Goal: Information Seeking & Learning: Check status

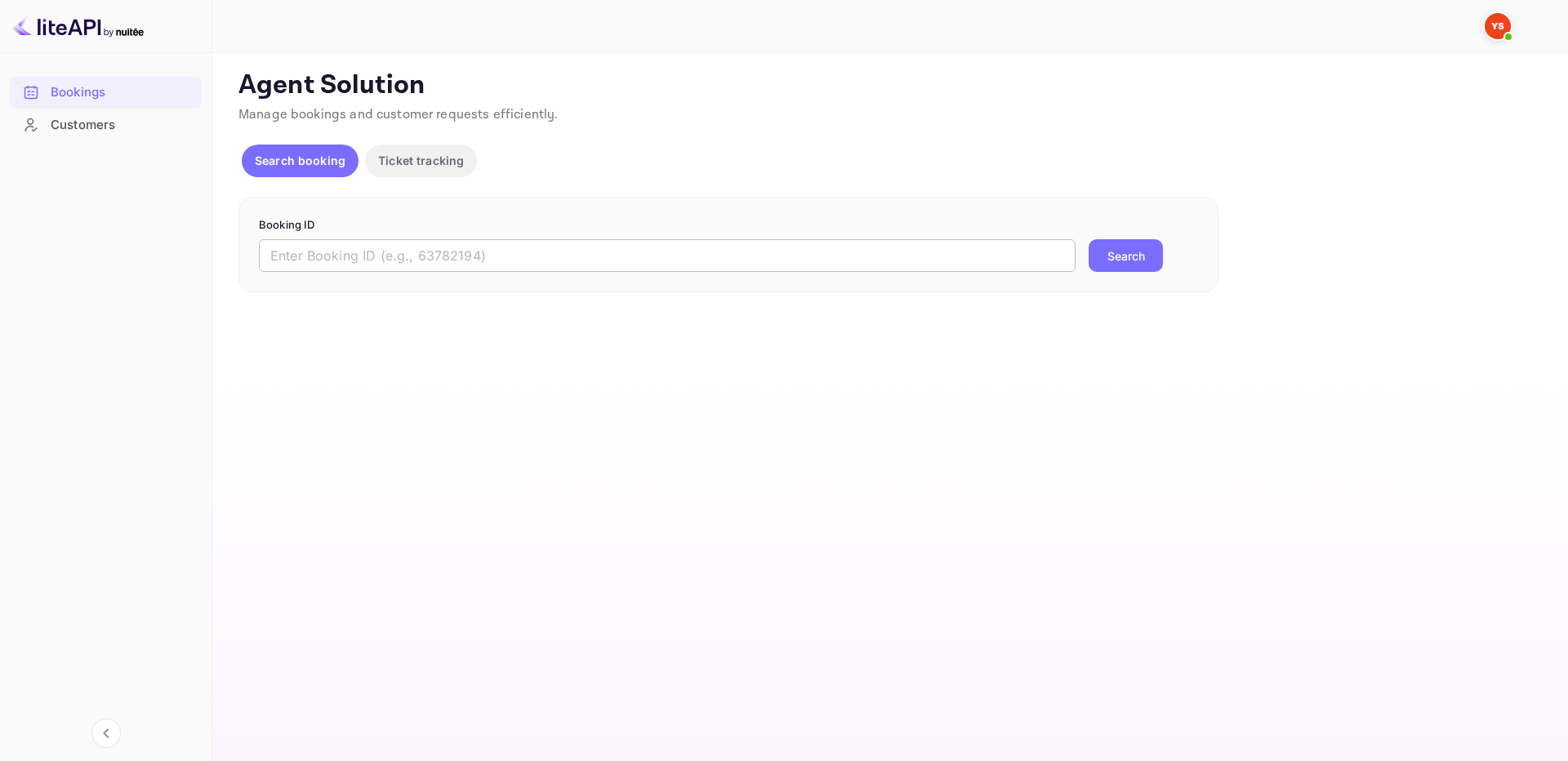
drag, startPoint x: 1018, startPoint y: 260, endPoint x: 1050, endPoint y: 262, distance: 32.1
click at [1018, 260] on input "text" at bounding box center [667, 255] width 817 height 33
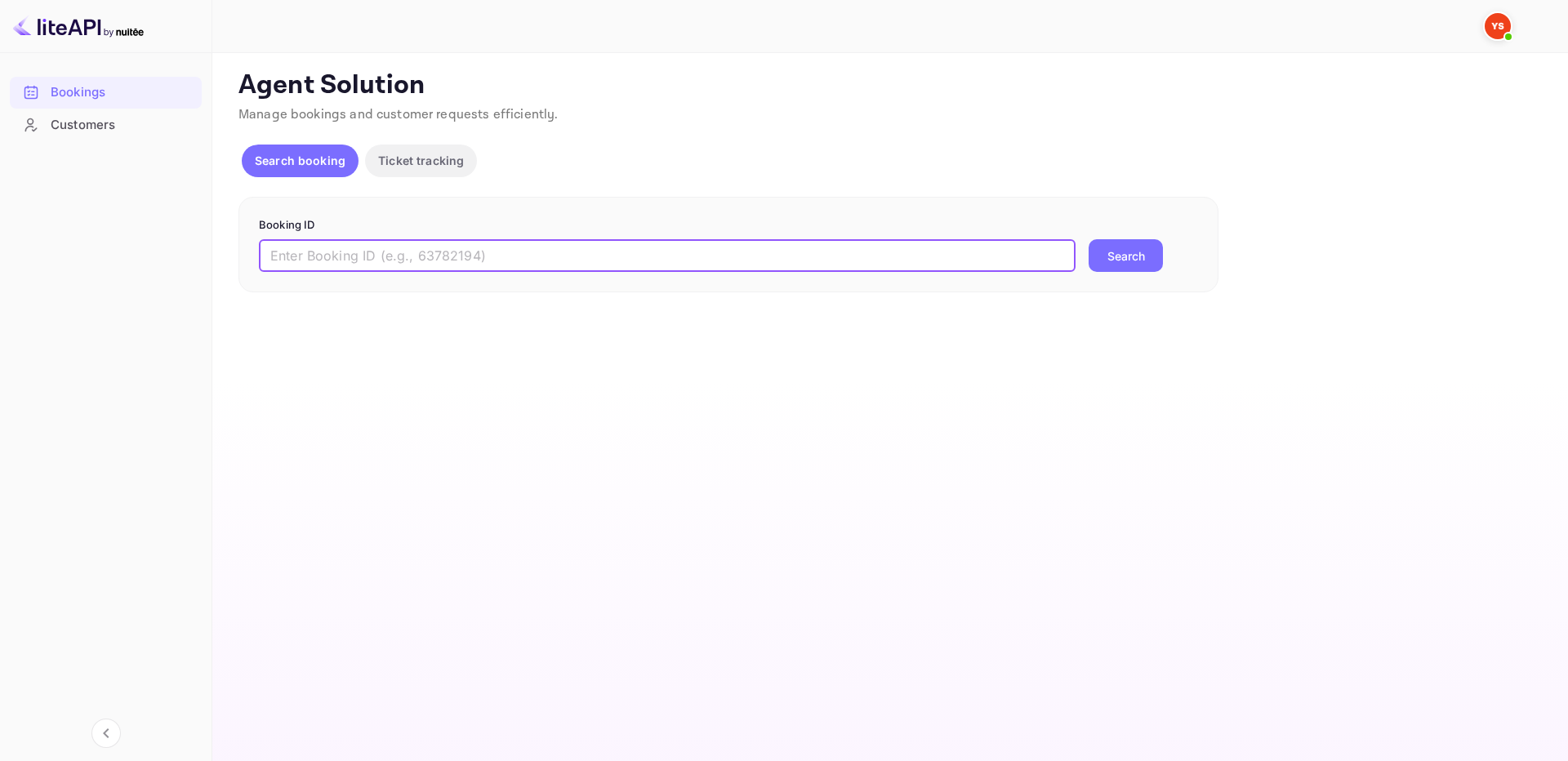
paste input "709869"
type input "709869"
click at [1109, 260] on button "Search" at bounding box center [1125, 255] width 74 height 33
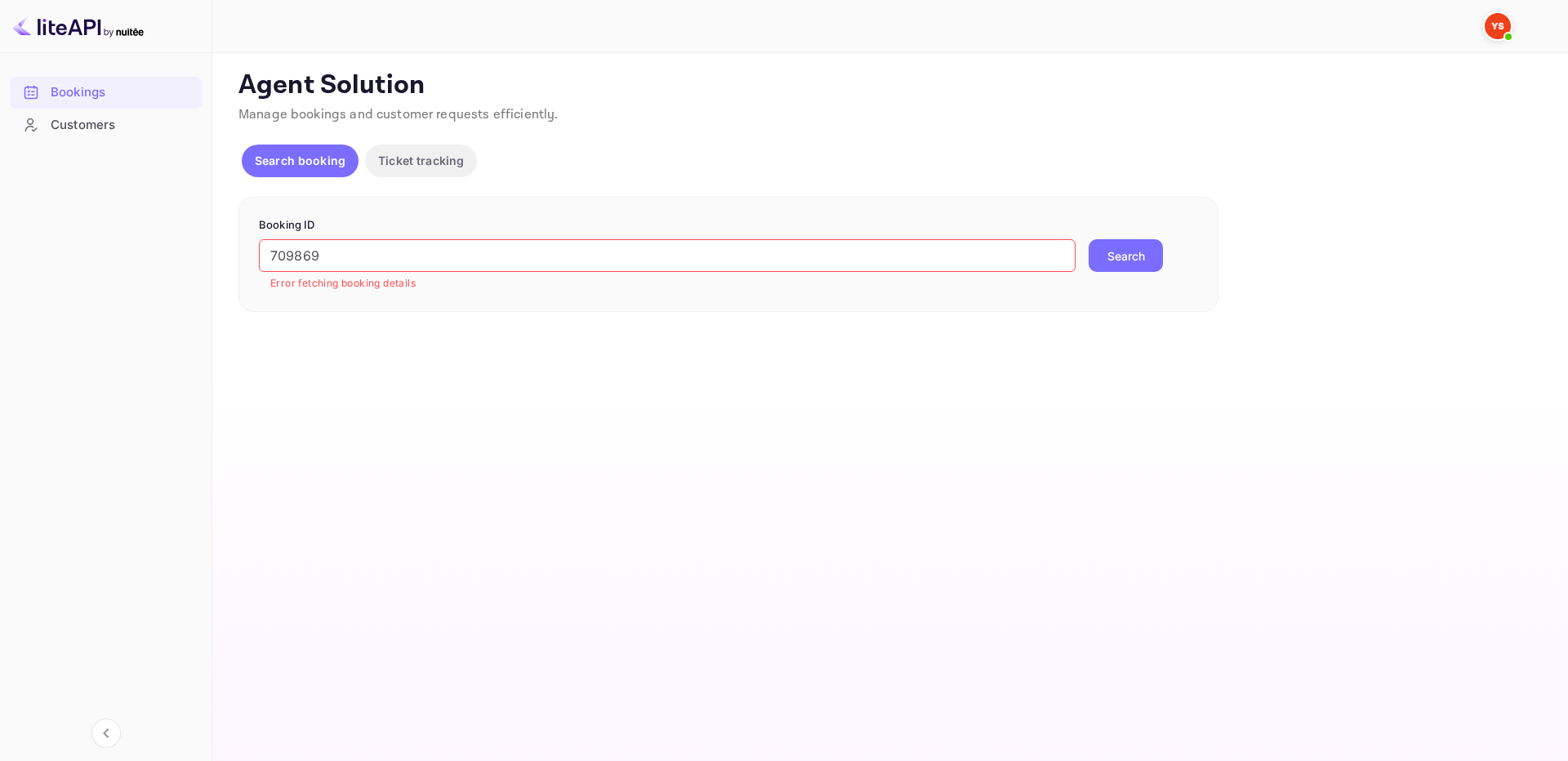
click at [269, 245] on input "709869" at bounding box center [667, 255] width 817 height 33
type input "9709869"
click at [1140, 249] on button "Search" at bounding box center [1125, 255] width 74 height 33
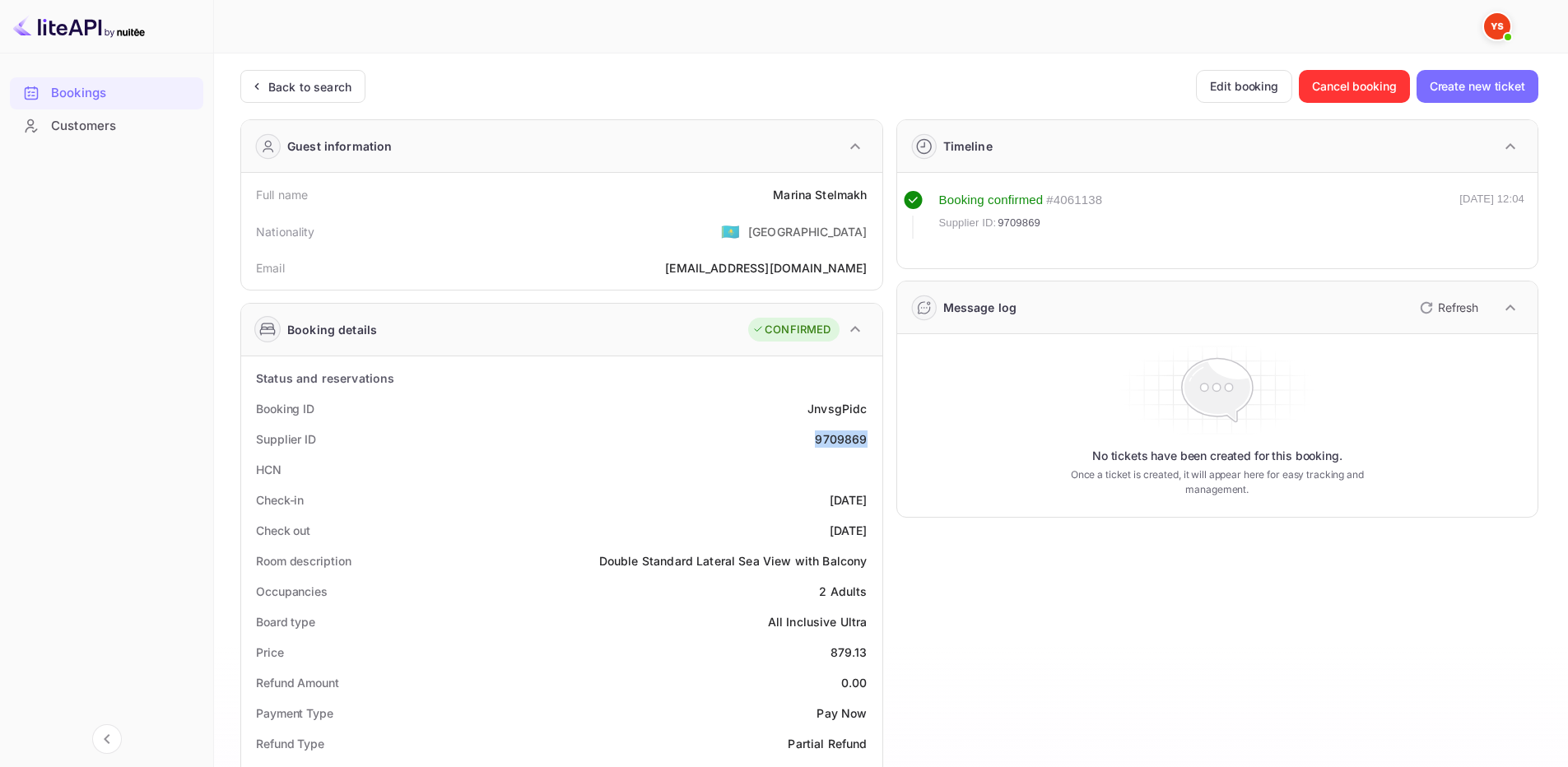
drag, startPoint x: 813, startPoint y: 444, endPoint x: 877, endPoint y: 442, distance: 64.0
copy div "9709869"
drag, startPoint x: 766, startPoint y: 185, endPoint x: 867, endPoint y: 195, distance: 101.5
click at [867, 195] on div "Full name [PERSON_NAME]" at bounding box center [562, 195] width 628 height 31
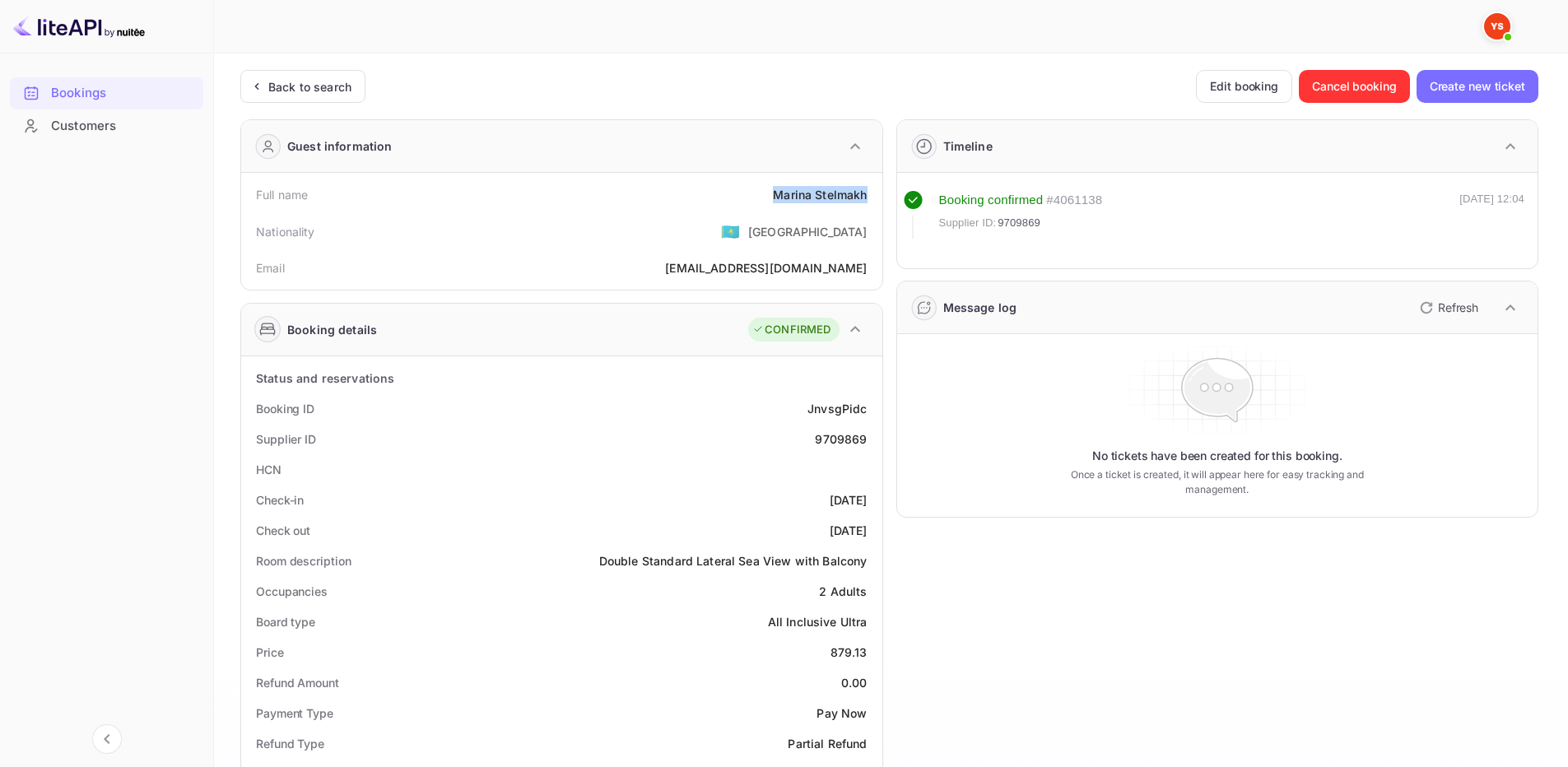
copy div "[PERSON_NAME]"
drag, startPoint x: 831, startPoint y: 656, endPoint x: 868, endPoint y: 649, distance: 37.7
click at [868, 649] on div "Price 879.13" at bounding box center [562, 652] width 628 height 31
copy div "879.13"
